Goal: Transaction & Acquisition: Book appointment/travel/reservation

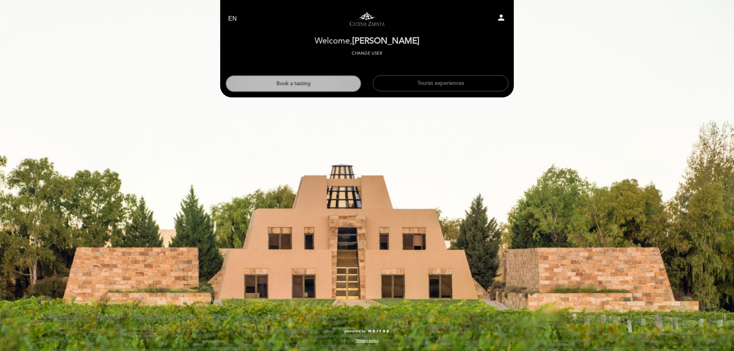
click at [321, 86] on button "Book a tasting" at bounding box center [294, 83] width 136 height 17
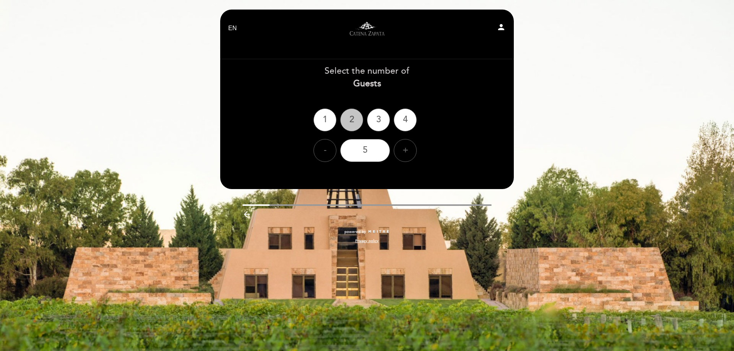
click at [352, 124] on div "2" at bounding box center [351, 120] width 23 height 23
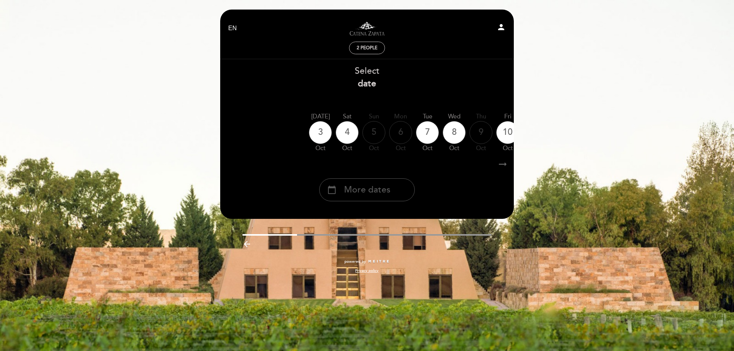
click at [384, 189] on span "More dates" at bounding box center [367, 190] width 46 height 13
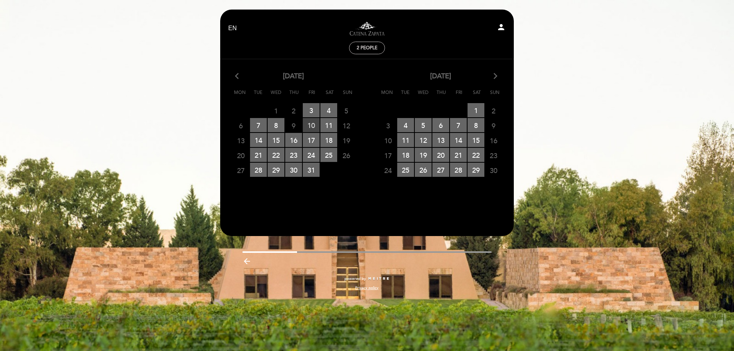
click at [314, 125] on span "10 RESERVATIONS AVAILABLE" at bounding box center [311, 125] width 17 height 14
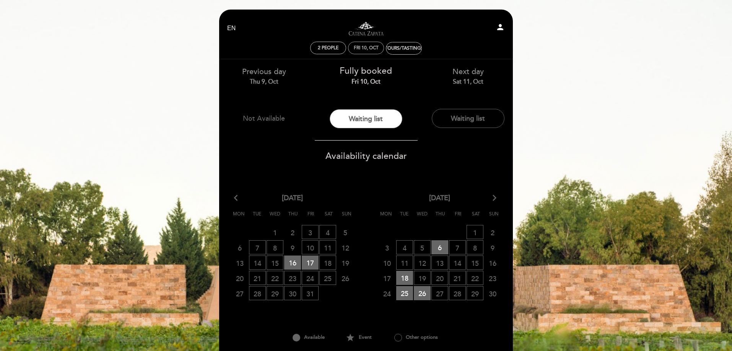
click at [367, 47] on div "Fri 10, Oct" at bounding box center [366, 48] width 25 height 6
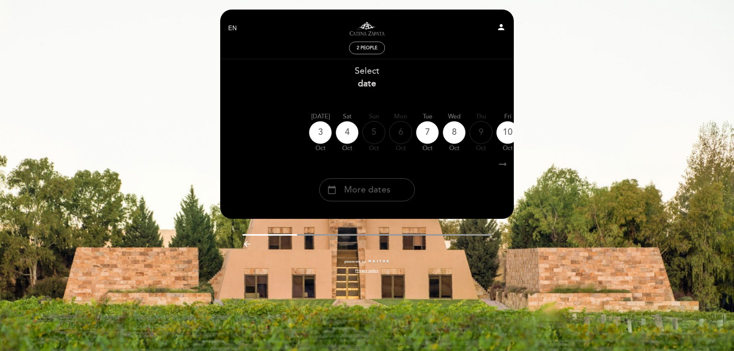
click at [371, 200] on div "calendar_today More dates" at bounding box center [367, 190] width 96 height 23
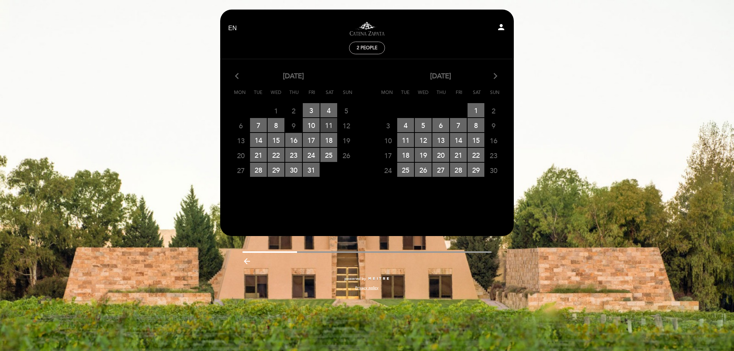
click at [330, 126] on span "11 RESERVATIONS AVAILABLE" at bounding box center [328, 125] width 17 height 14
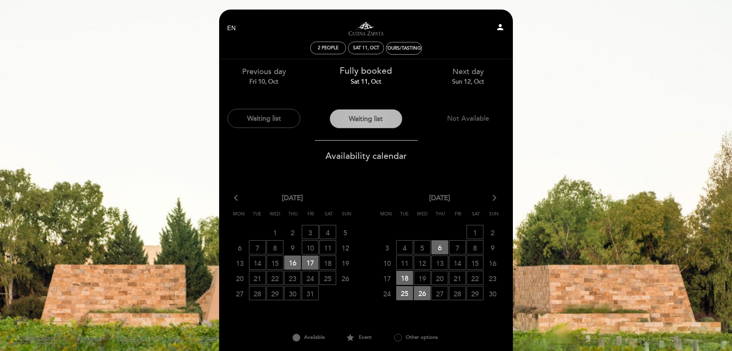
click at [371, 121] on button "Waiting list" at bounding box center [366, 118] width 73 height 19
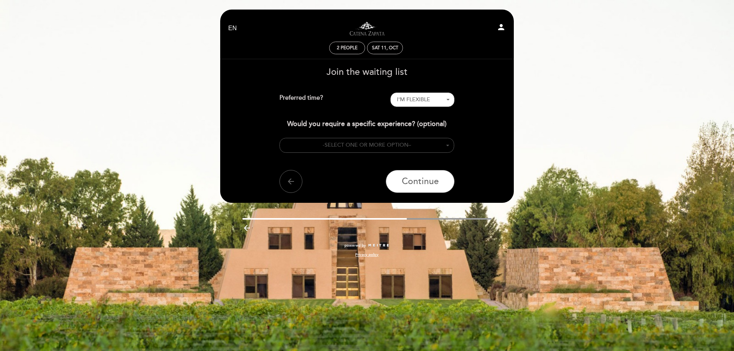
click at [420, 143] on button "- SELECT ONE OR MORE OPTION –" at bounding box center [367, 145] width 175 height 15
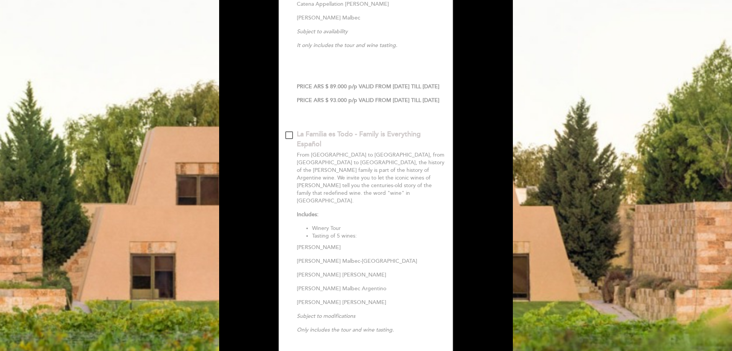
scroll to position [11, 0]
